Goal: Task Accomplishment & Management: Manage account settings

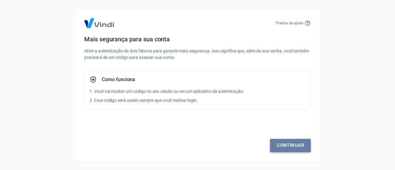
click at [283, 145] on link "Continuar" at bounding box center [290, 145] width 41 height 13
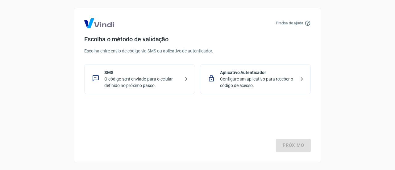
click at [122, 77] on p "O código será enviado para o celular definido no próximo passo." at bounding box center [142, 82] width 76 height 13
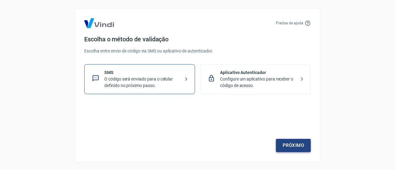
click at [292, 145] on link "Próximo" at bounding box center [293, 145] width 35 height 13
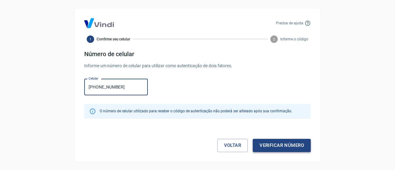
type input "[PHONE_NUMBER]"
click at [282, 146] on button "Verificar número" at bounding box center [282, 145] width 58 height 13
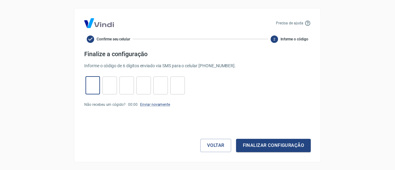
drag, startPoint x: 93, startPoint y: 86, endPoint x: 107, endPoint y: 88, distance: 13.4
click at [94, 86] on input "tel" at bounding box center [92, 85] width 14 height 13
drag, startPoint x: 109, startPoint y: 88, endPoint x: 126, endPoint y: 89, distance: 17.0
click at [110, 88] on input "tel" at bounding box center [109, 85] width 14 height 13
drag, startPoint x: 126, startPoint y: 89, endPoint x: 143, endPoint y: 89, distance: 16.7
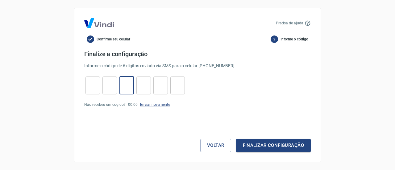
click at [126, 89] on input "tel" at bounding box center [126, 85] width 14 height 13
click at [145, 88] on input "tel" at bounding box center [143, 85] width 14 height 13
click at [162, 88] on input "tel" at bounding box center [160, 85] width 14 height 13
click at [175, 89] on input "tel" at bounding box center [177, 85] width 14 height 13
click at [91, 86] on input "tel" at bounding box center [92, 85] width 14 height 13
